Goal: Information Seeking & Learning: Understand process/instructions

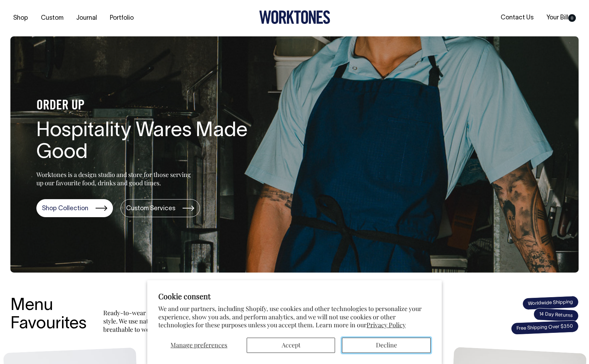
click at [385, 346] on button "Decline" at bounding box center [386, 345] width 89 height 15
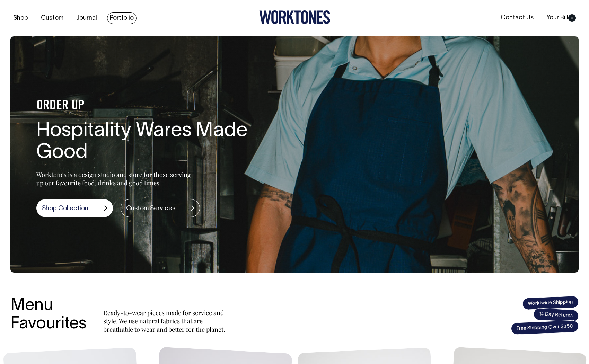
click at [114, 17] on link "Portfolio" at bounding box center [121, 17] width 29 height 11
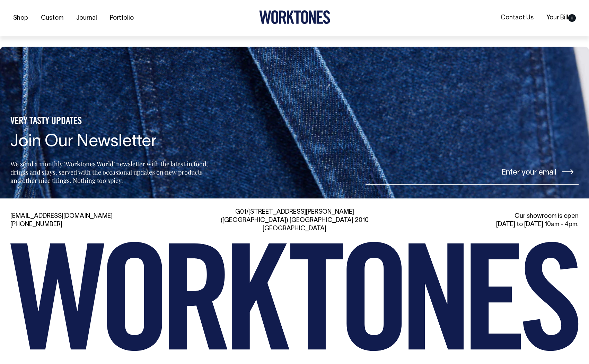
scroll to position [901, 0]
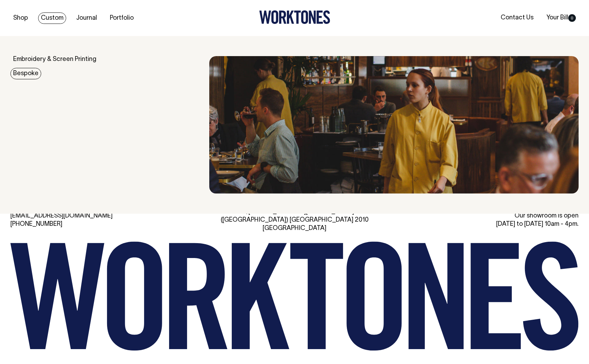
click at [26, 76] on link "Bespoke" at bounding box center [25, 73] width 31 height 11
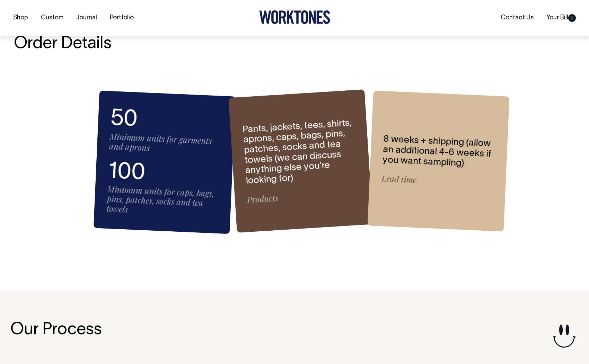
click at [309, 205] on div "Pants, jackets, tees, shirts, aprons, caps, bags, pins, patches, socks and tea …" at bounding box center [301, 160] width 144 height 143
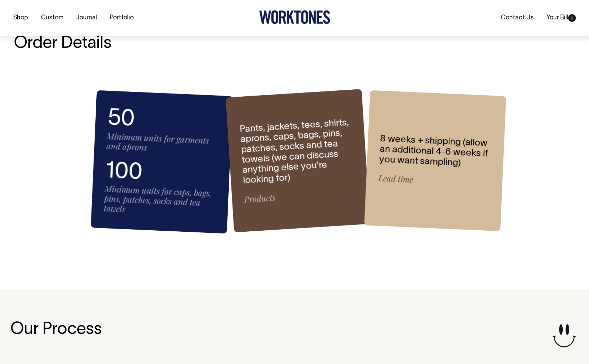
scroll to position [932, 0]
click at [383, 182] on span "Lead time" at bounding box center [434, 180] width 112 height 14
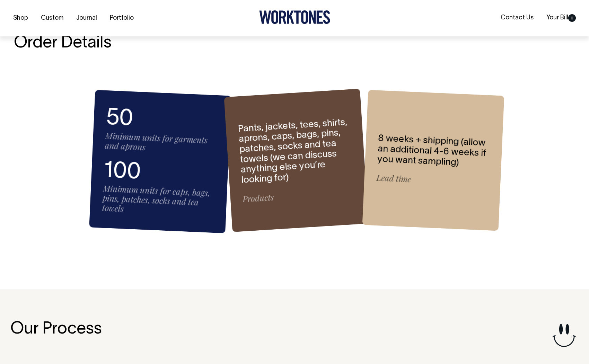
click at [136, 145] on span "Minimum units for garments and aprons" at bounding box center [156, 141] width 103 height 23
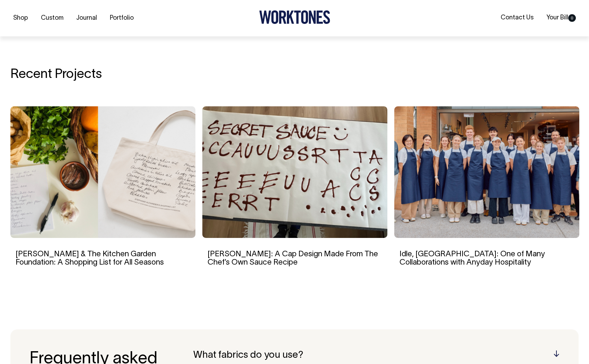
scroll to position [1619, 0]
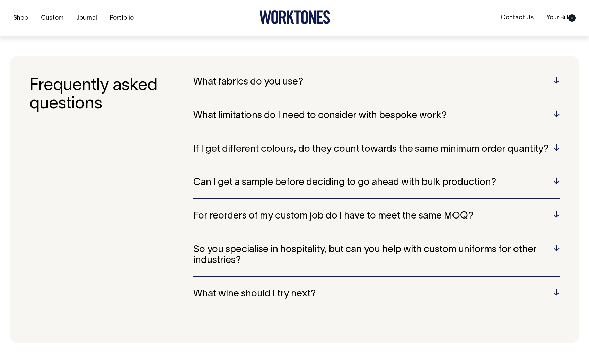
click at [274, 194] on div "Can I get a sample before deciding to go ahead with bulk production? Yes, sampl…" at bounding box center [376, 187] width 366 height 21
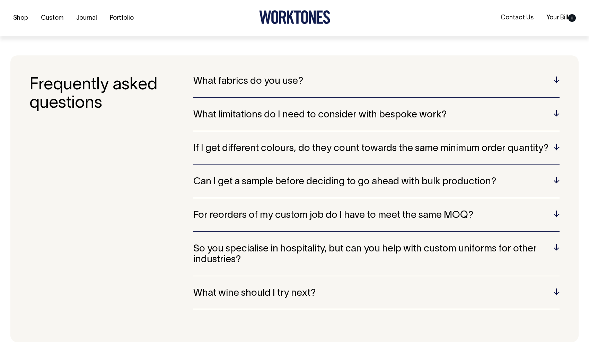
click at [280, 188] on div "Can I get a sample before deciding to go ahead with bulk production? Yes, sampl…" at bounding box center [376, 187] width 366 height 21
click at [280, 184] on h5 "Can I get a sample before deciding to go ahead with bulk production?" at bounding box center [376, 182] width 366 height 11
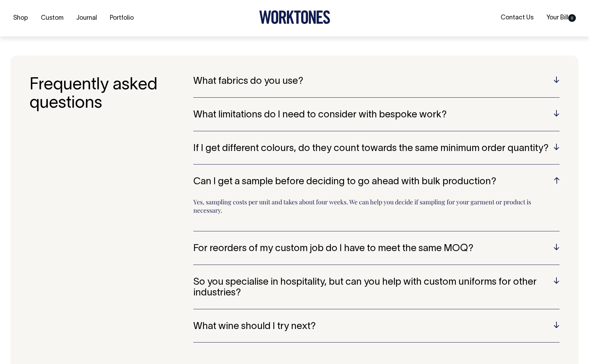
click at [282, 248] on h5 "For reorders of my custom job do I have to meet the same MOQ?" at bounding box center [376, 249] width 366 height 11
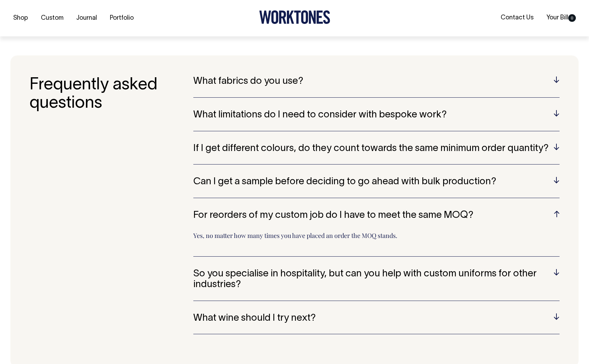
click at [295, 273] on h5 "So you specialise in hospitality, but can you help with custom uniforms for oth…" at bounding box center [376, 279] width 366 height 21
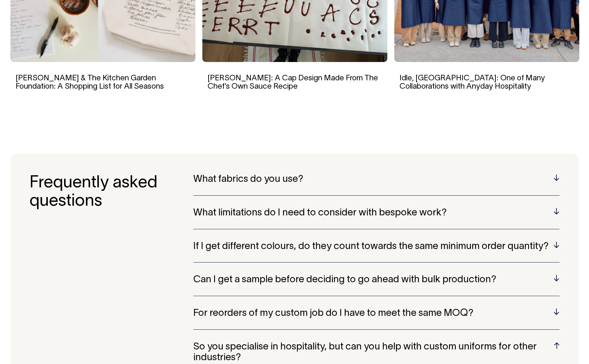
click at [250, 177] on h5 "What fabrics do you use?" at bounding box center [376, 179] width 366 height 11
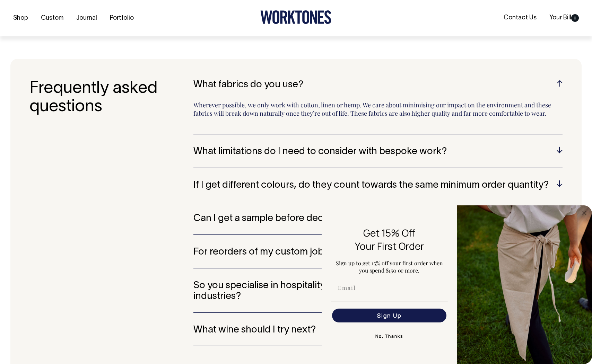
scroll to position [1892, 0]
click at [396, 335] on button "No, Thanks" at bounding box center [389, 336] width 117 height 14
